Goal: Task Accomplishment & Management: Use online tool/utility

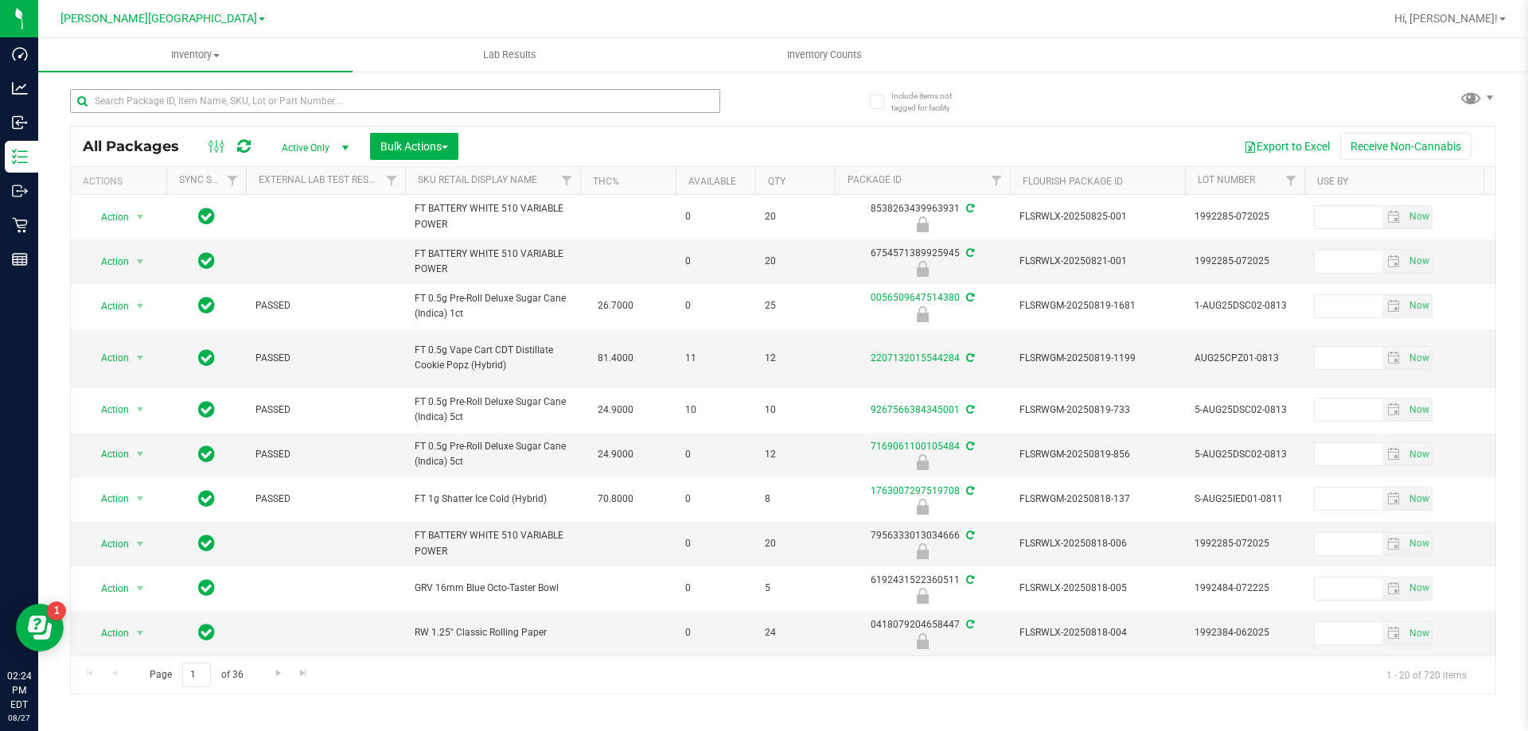
click at [137, 101] on input "text" at bounding box center [395, 101] width 650 height 24
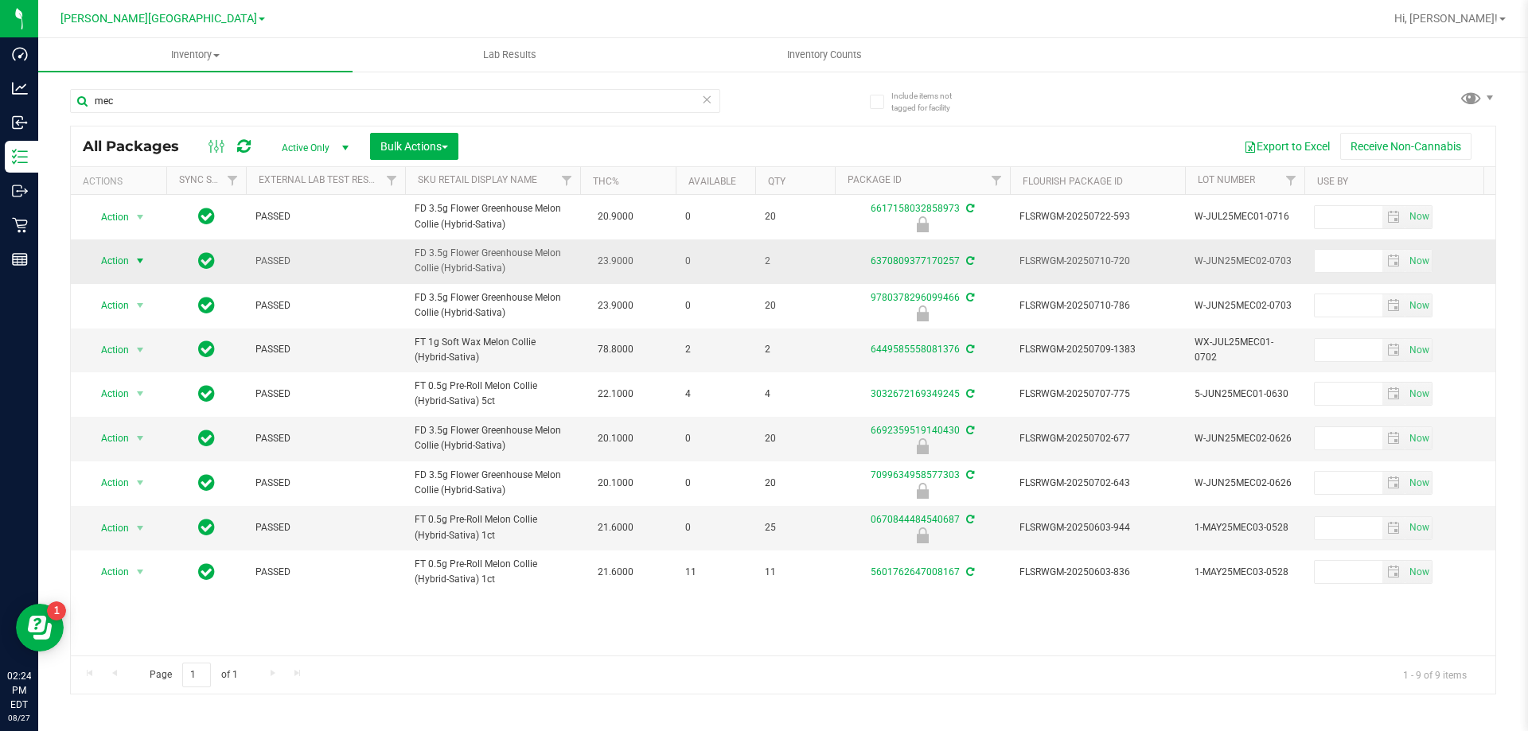
type input "mec"
click at [129, 257] on span "Action" at bounding box center [108, 261] width 43 height 22
click at [389, 255] on span "PASSED" at bounding box center [325, 261] width 140 height 15
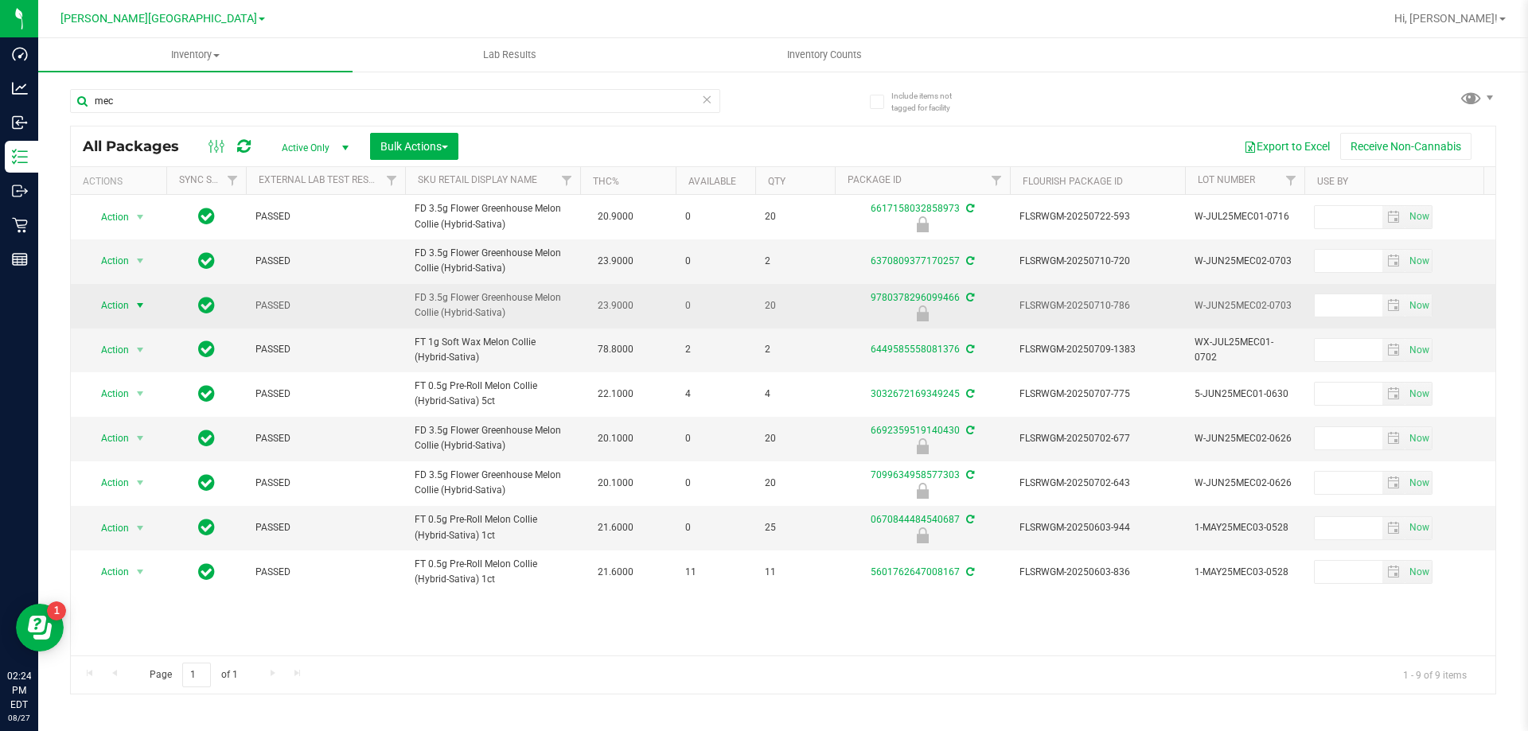
click at [111, 300] on span "Action" at bounding box center [108, 305] width 43 height 22
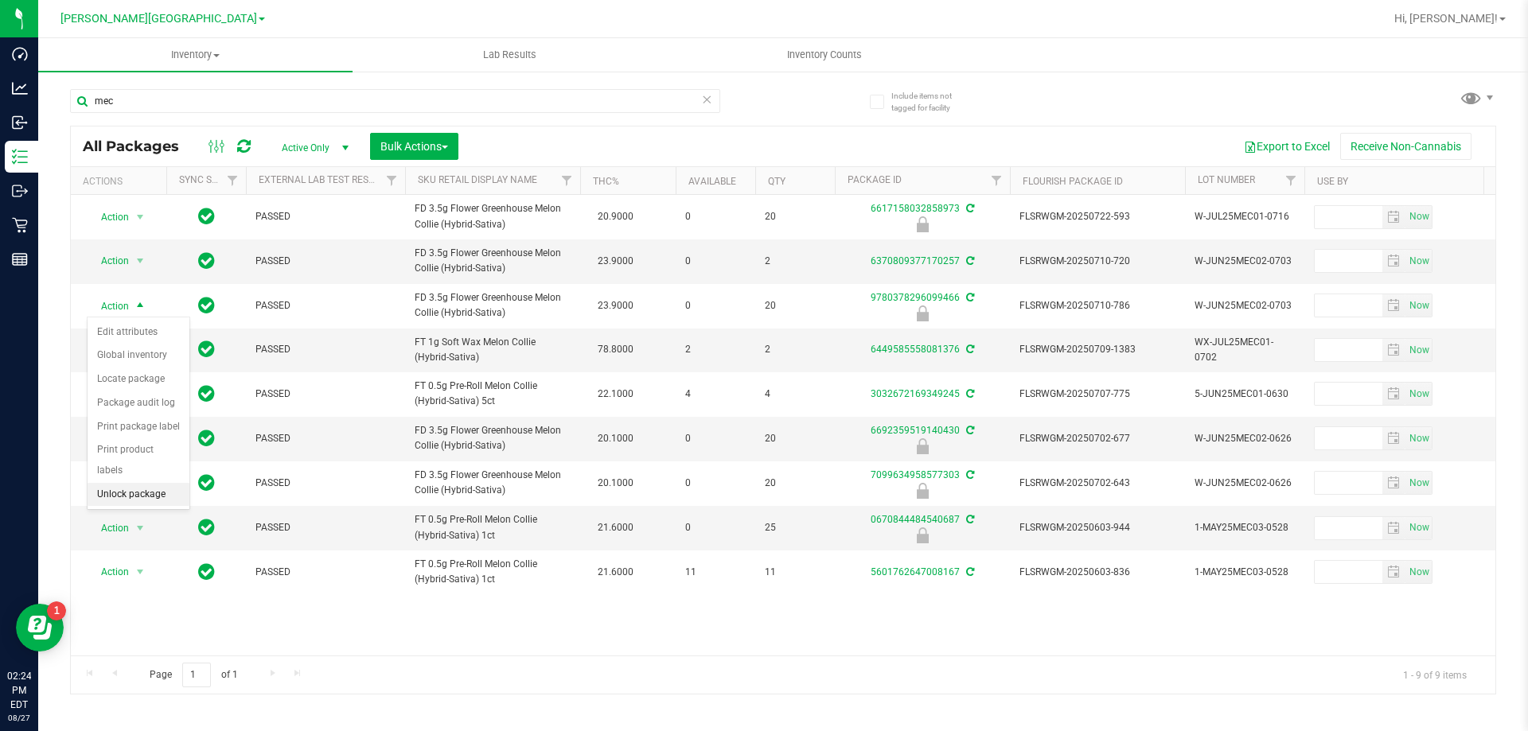
click at [146, 483] on li "Unlock package" at bounding box center [139, 495] width 102 height 24
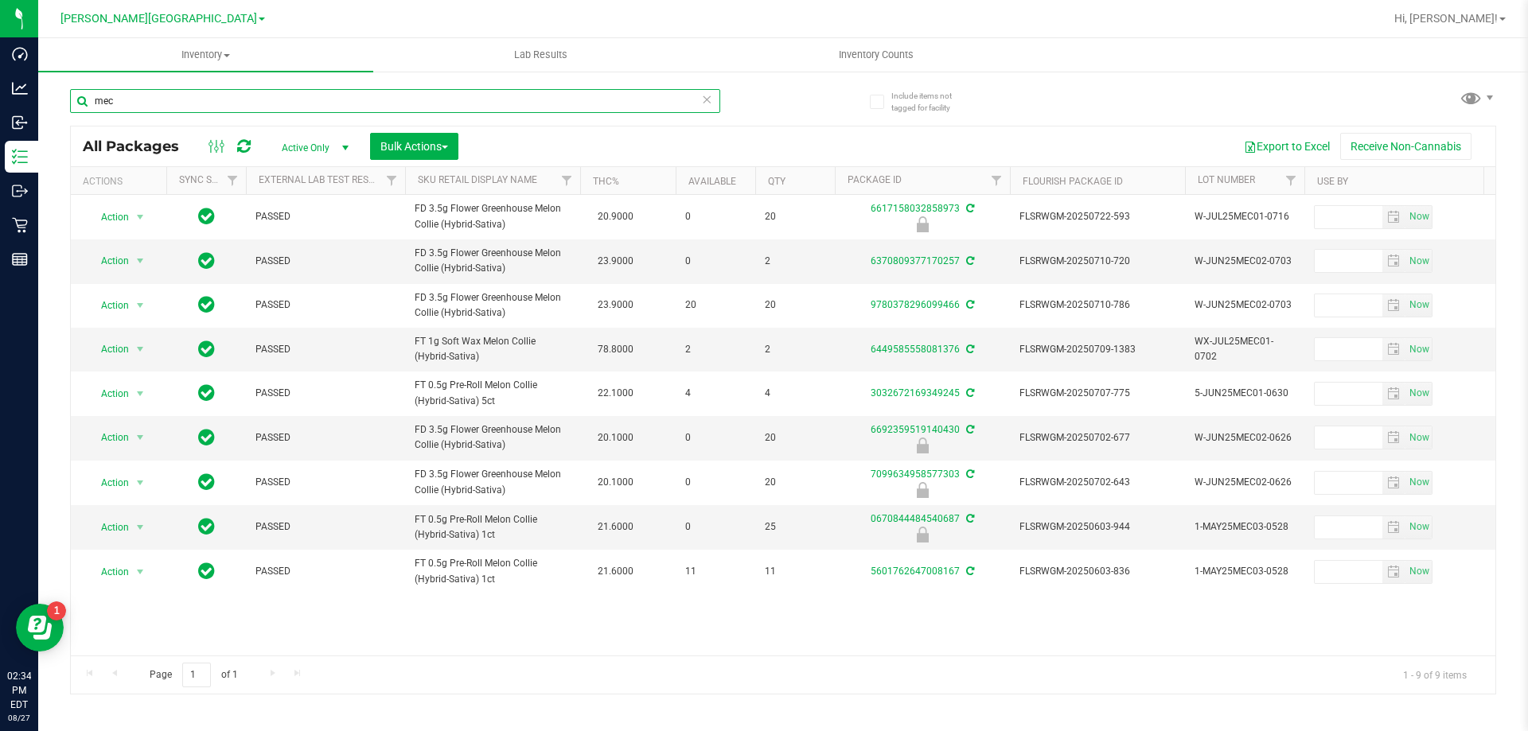
click at [158, 102] on input "mec" at bounding box center [395, 101] width 650 height 24
type input "m"
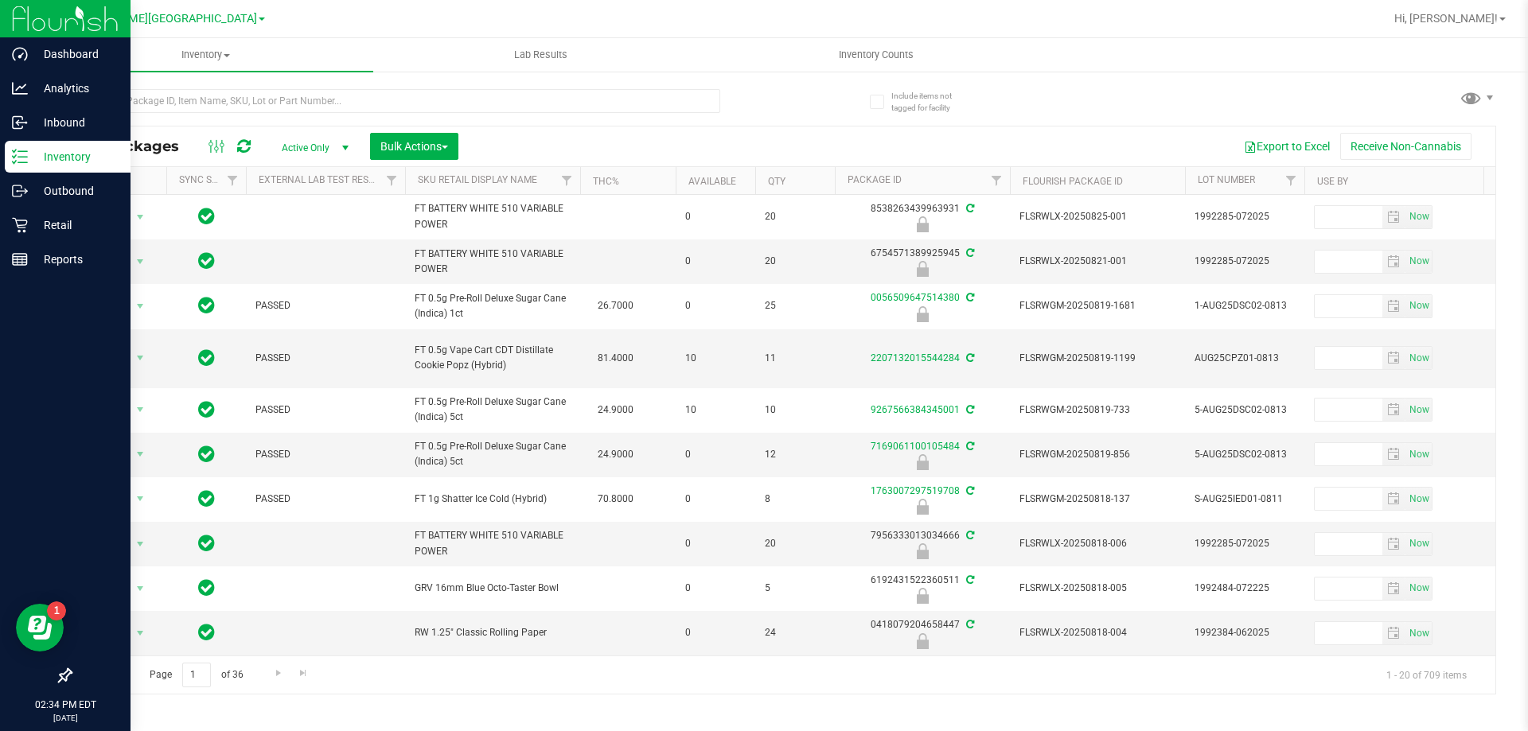
click at [33, 158] on p "Inventory" at bounding box center [75, 156] width 95 height 19
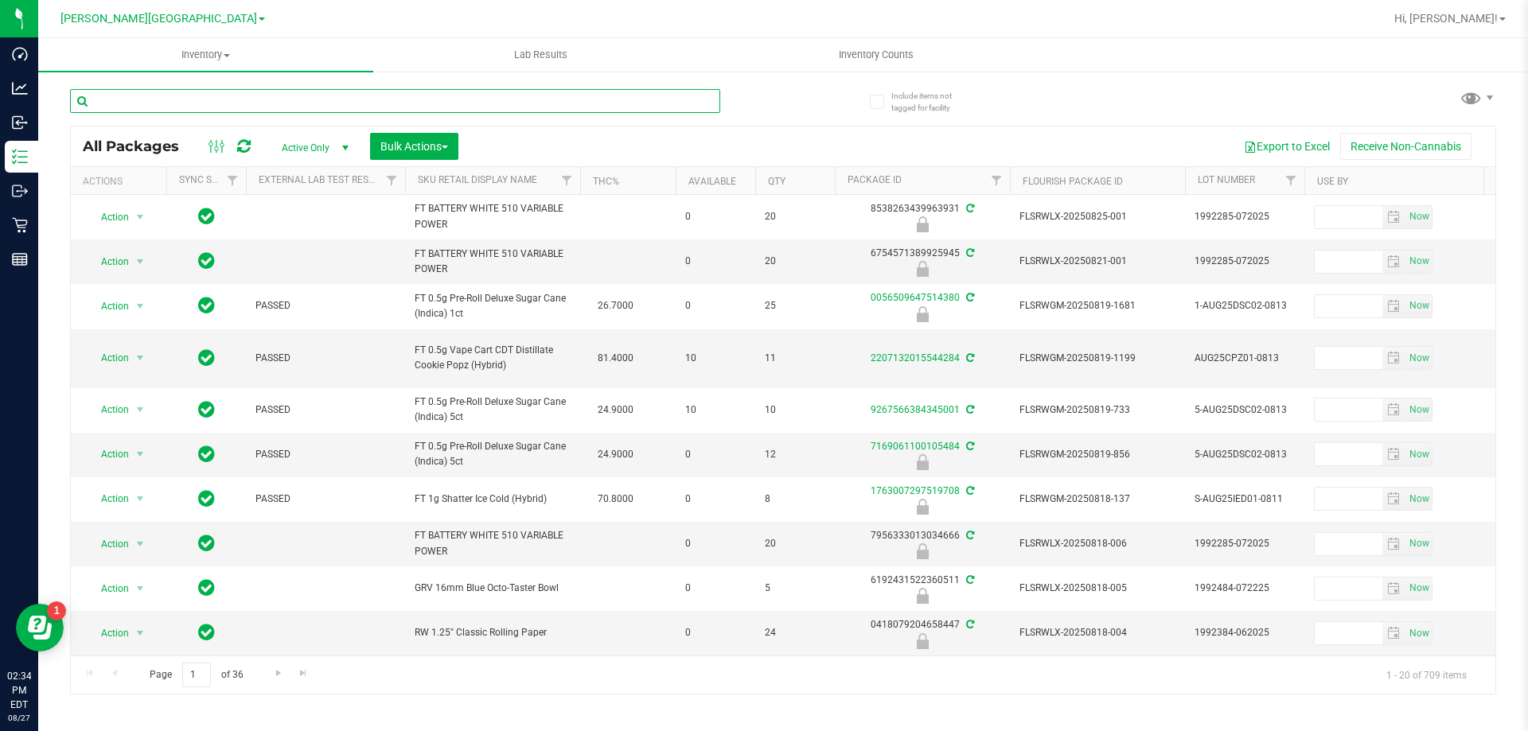
click at [203, 99] on input "text" at bounding box center [395, 101] width 650 height 24
click at [220, 101] on input "text" at bounding box center [395, 101] width 650 height 24
type input "hash"
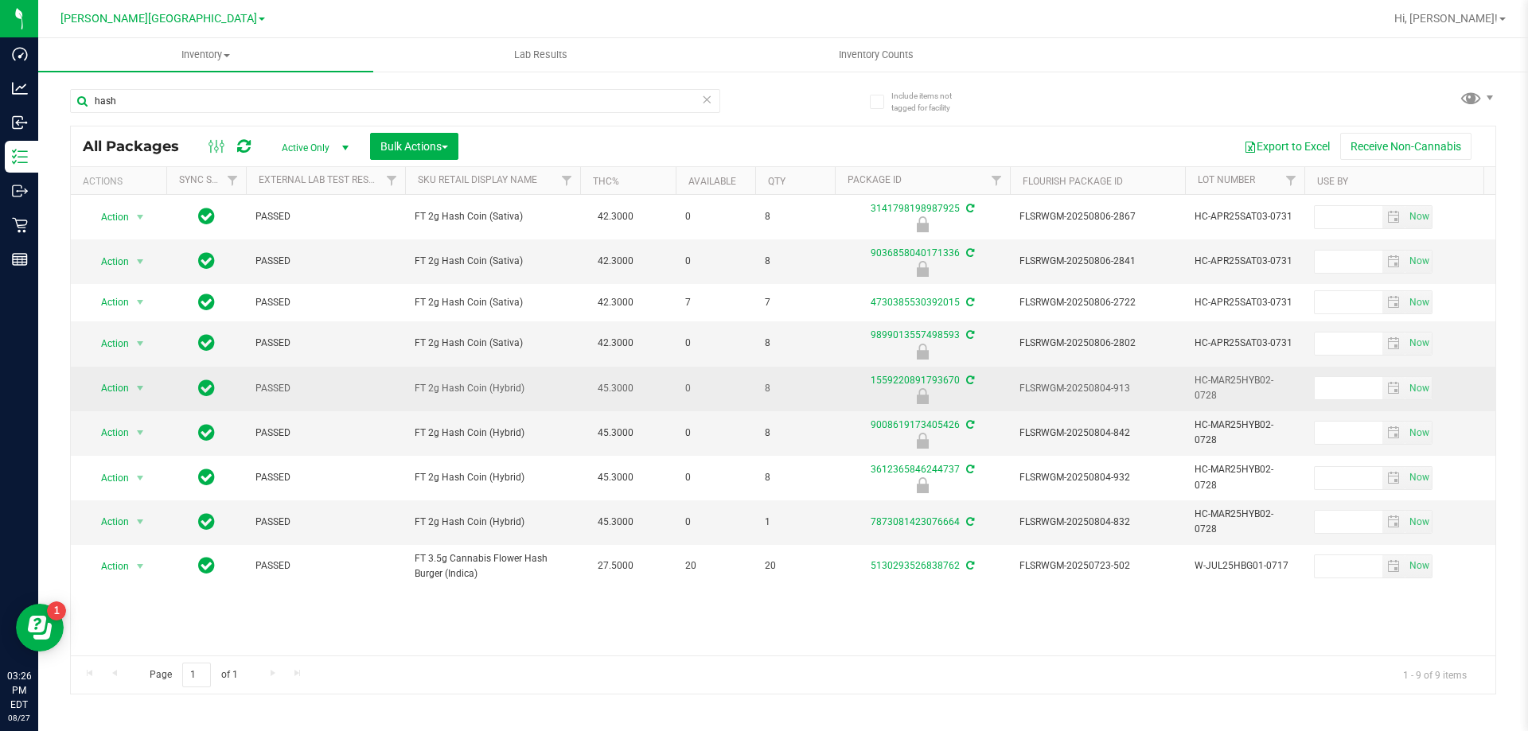
click at [114, 391] on span "Action" at bounding box center [108, 388] width 43 height 22
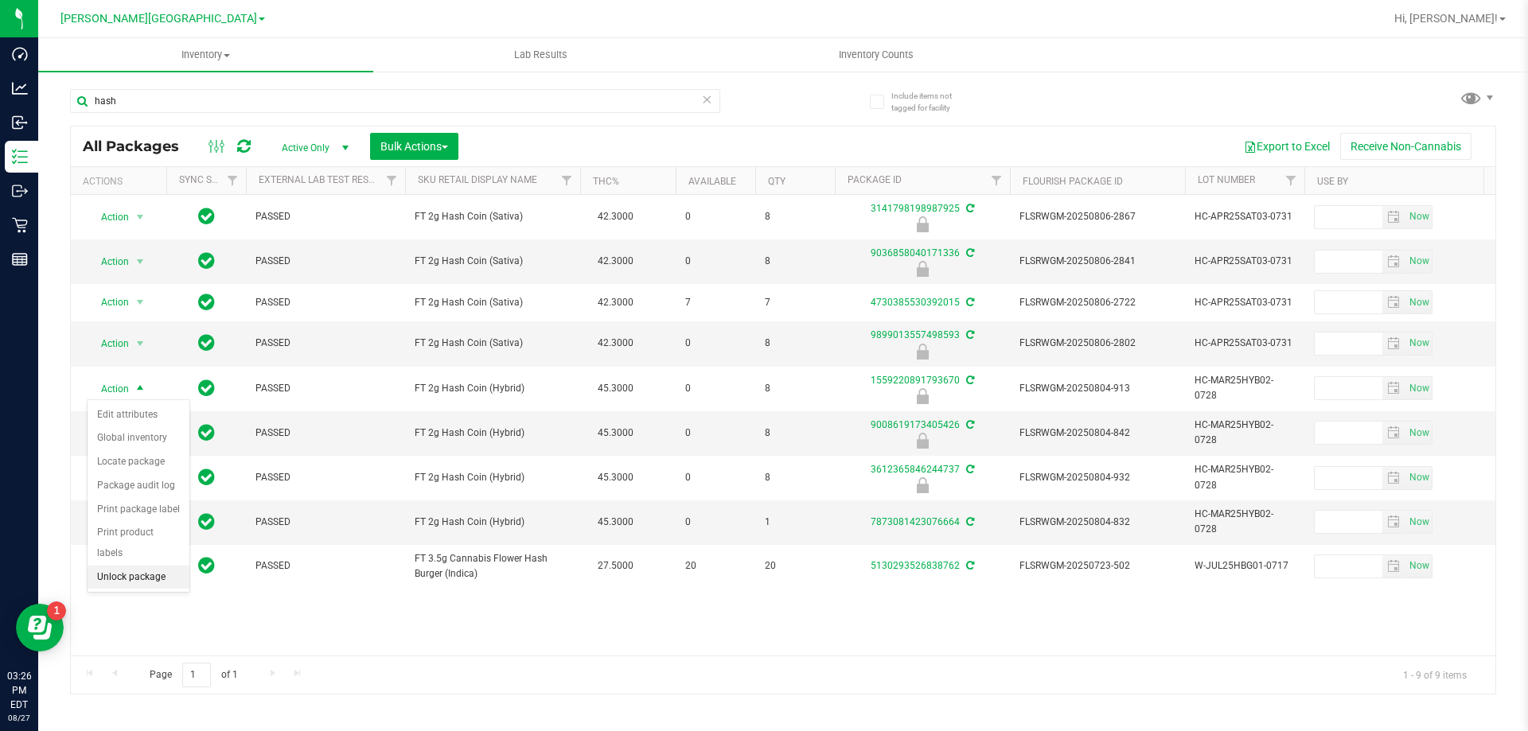
click at [140, 566] on li "Unlock package" at bounding box center [139, 578] width 102 height 24
